Goal: Navigation & Orientation: Find specific page/section

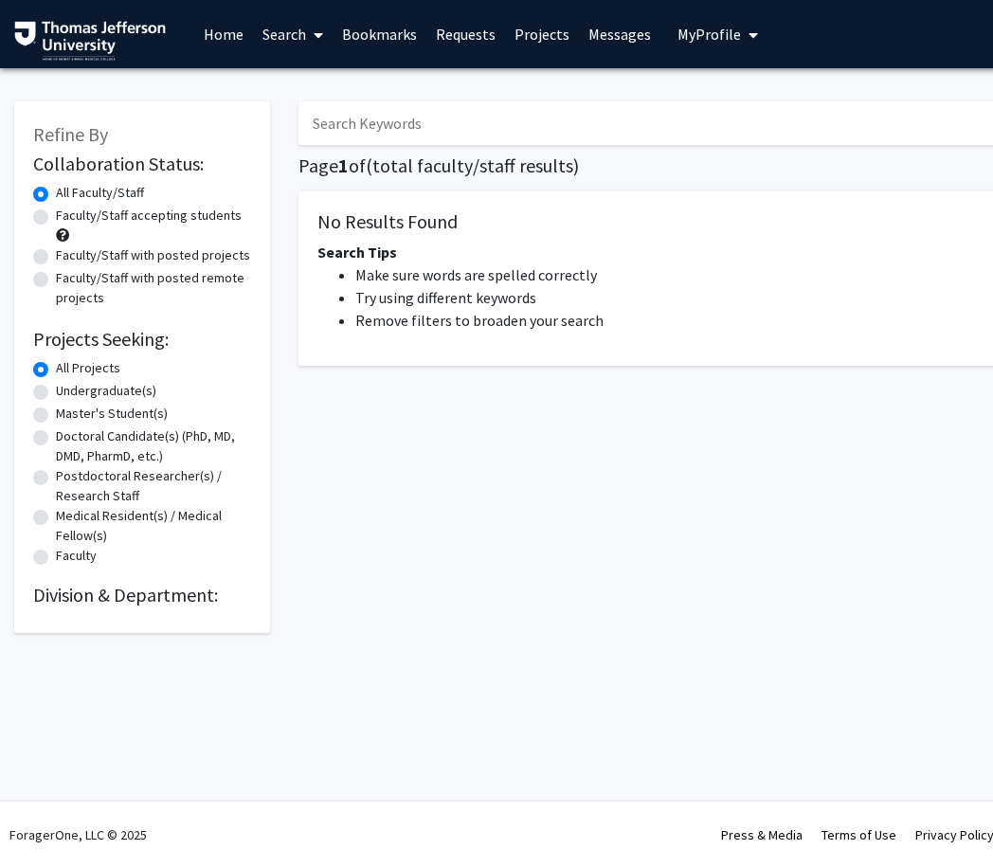
click at [610, 25] on link "Messages" at bounding box center [620, 34] width 82 height 66
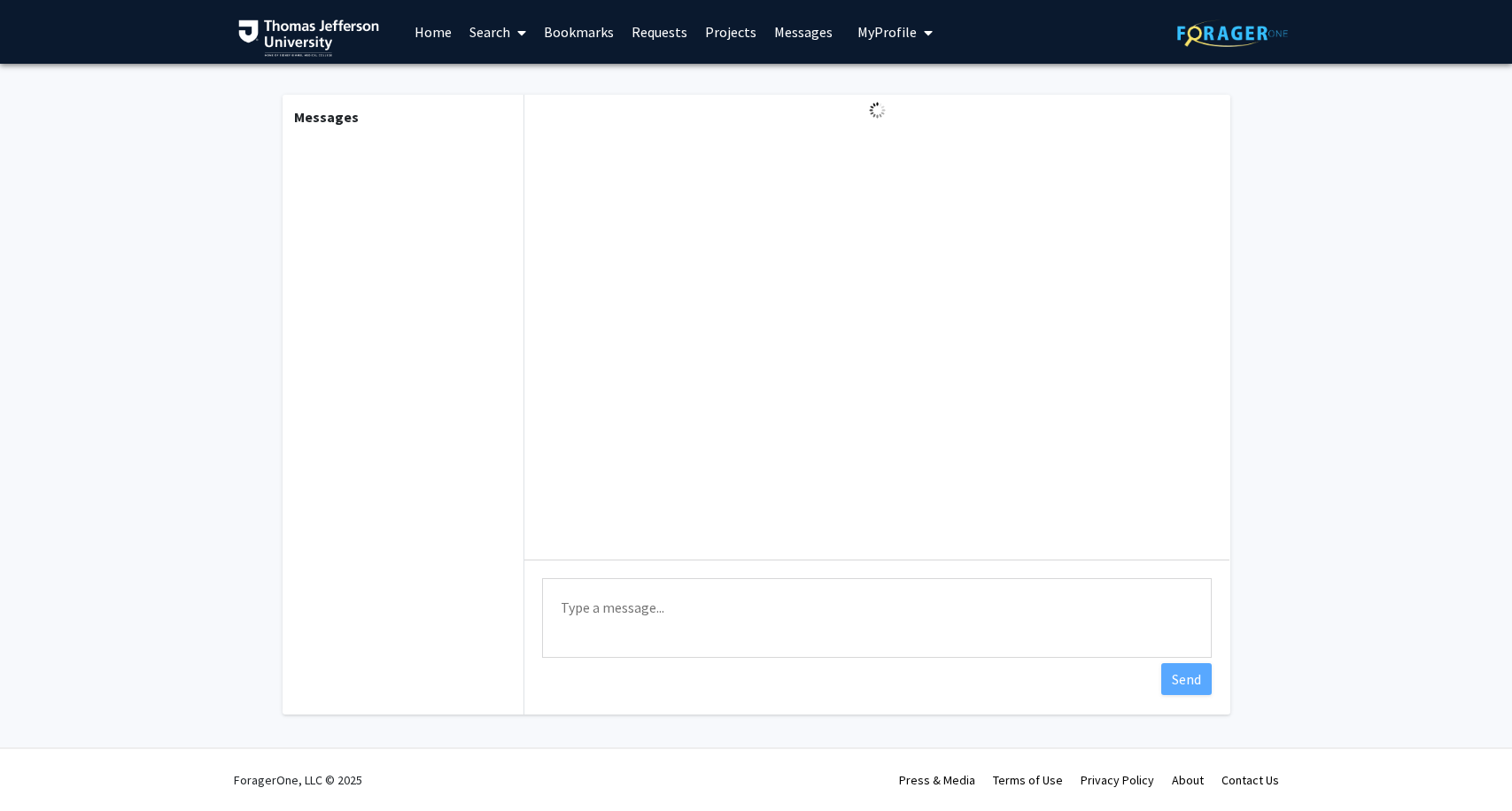
click at [792, 34] on link "Messages" at bounding box center [804, 32] width 77 height 62
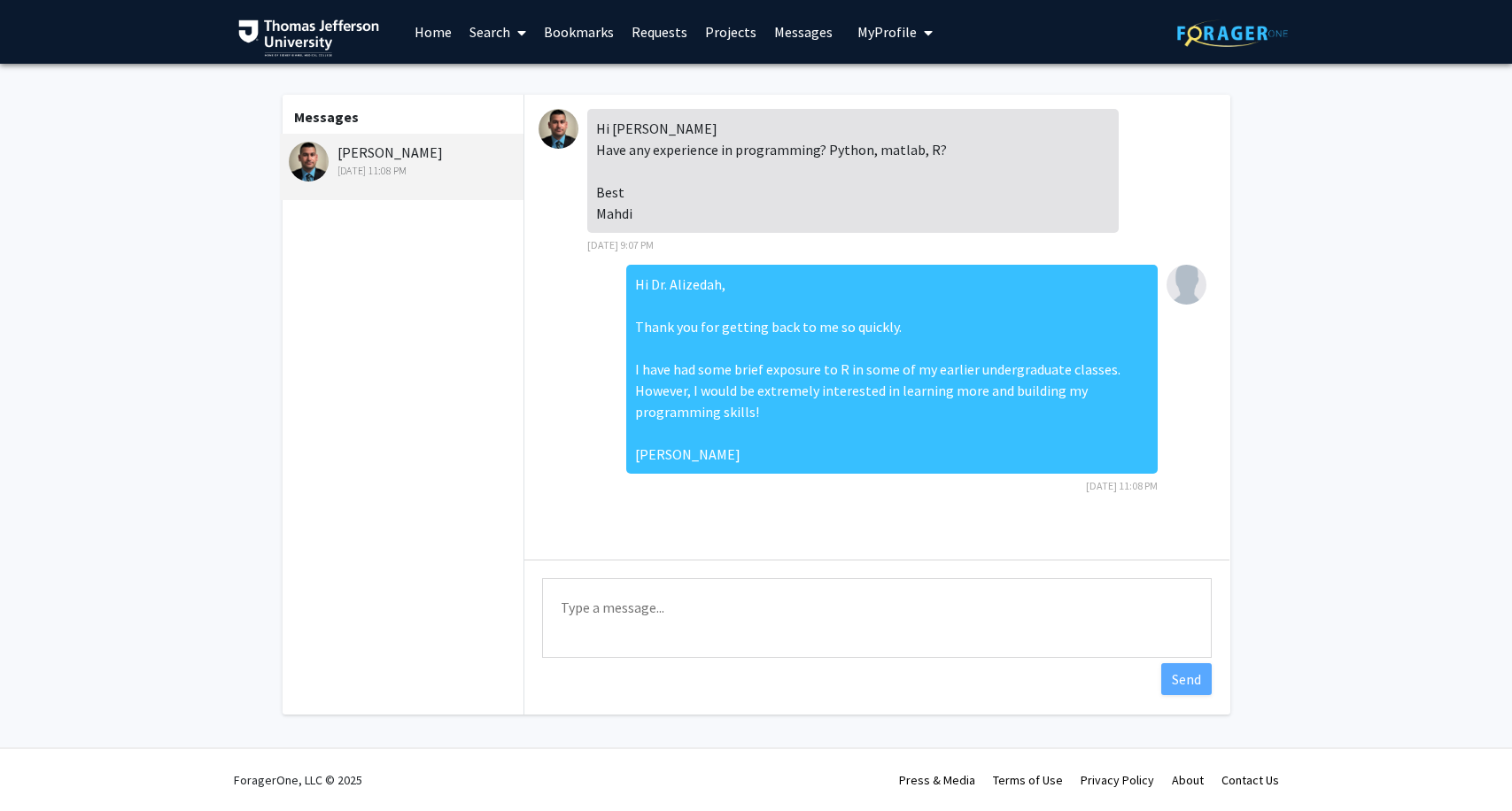
click at [444, 30] on link "Home" at bounding box center [433, 32] width 55 height 62
